Goal: Find specific page/section: Find specific page/section

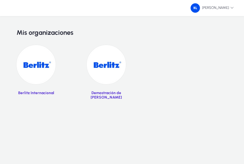
click at [36, 66] on img at bounding box center [36, 64] width 39 height 39
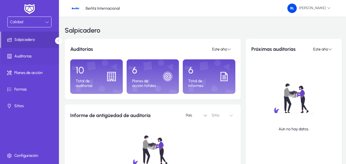
click at [18, 56] on font "Auditorías" at bounding box center [22, 56] width 17 height 5
